Goal: Task Accomplishment & Management: Manage account settings

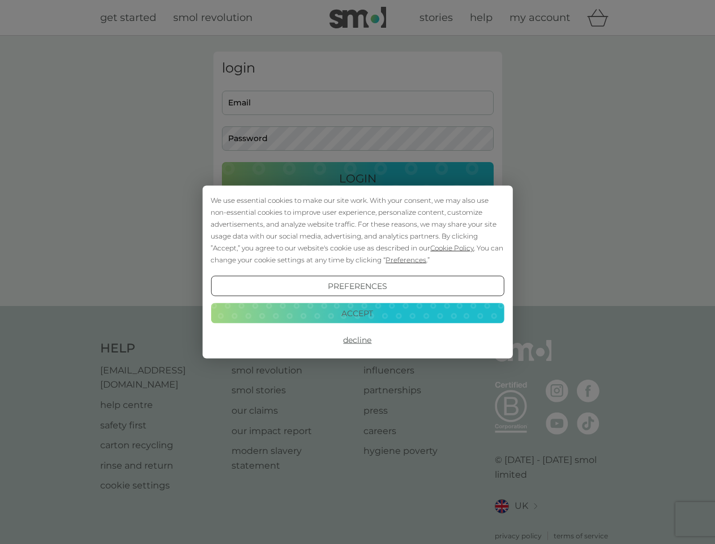
click at [453, 248] on span "Cookie Policy" at bounding box center [452, 248] width 44 height 8
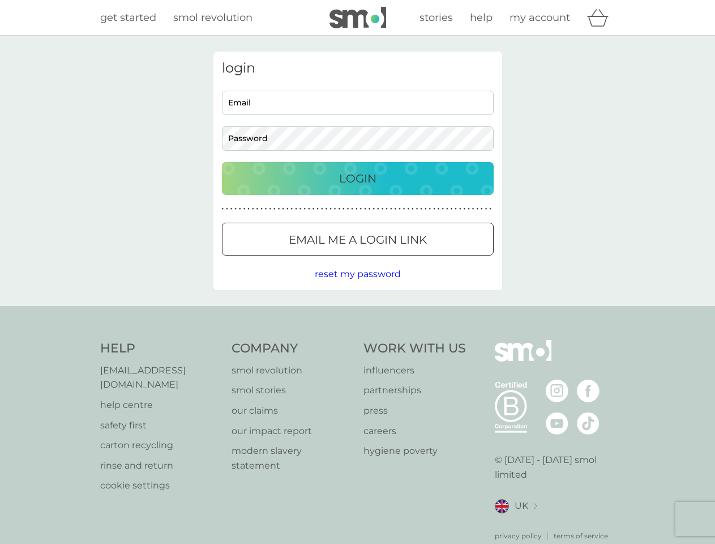
click at [405, 259] on div "login Email Password Login ● ● ● ● ● ● ● ● ● ● ● ● ● ● ● ● ● ● ● ● ● ● ● ● ● ● …" at bounding box center [358, 171] width 289 height 238
click at [357, 286] on div "login Email Password Login ● ● ● ● ● ● ● ● ● ● ● ● ● ● ● ● ● ● ● ● ● ● ● ● ● ● …" at bounding box center [358, 171] width 289 height 238
click at [357, 340] on div "Help [EMAIL_ADDRESS][DOMAIN_NAME] help centre safety first carton recycling rin…" at bounding box center [357, 440] width 515 height 201
click at [357, 313] on div "Help [EMAIL_ADDRESS][DOMAIN_NAME] help centre safety first carton recycling rin…" at bounding box center [357, 440] width 715 height 269
